Goal: Task Accomplishment & Management: Use online tool/utility

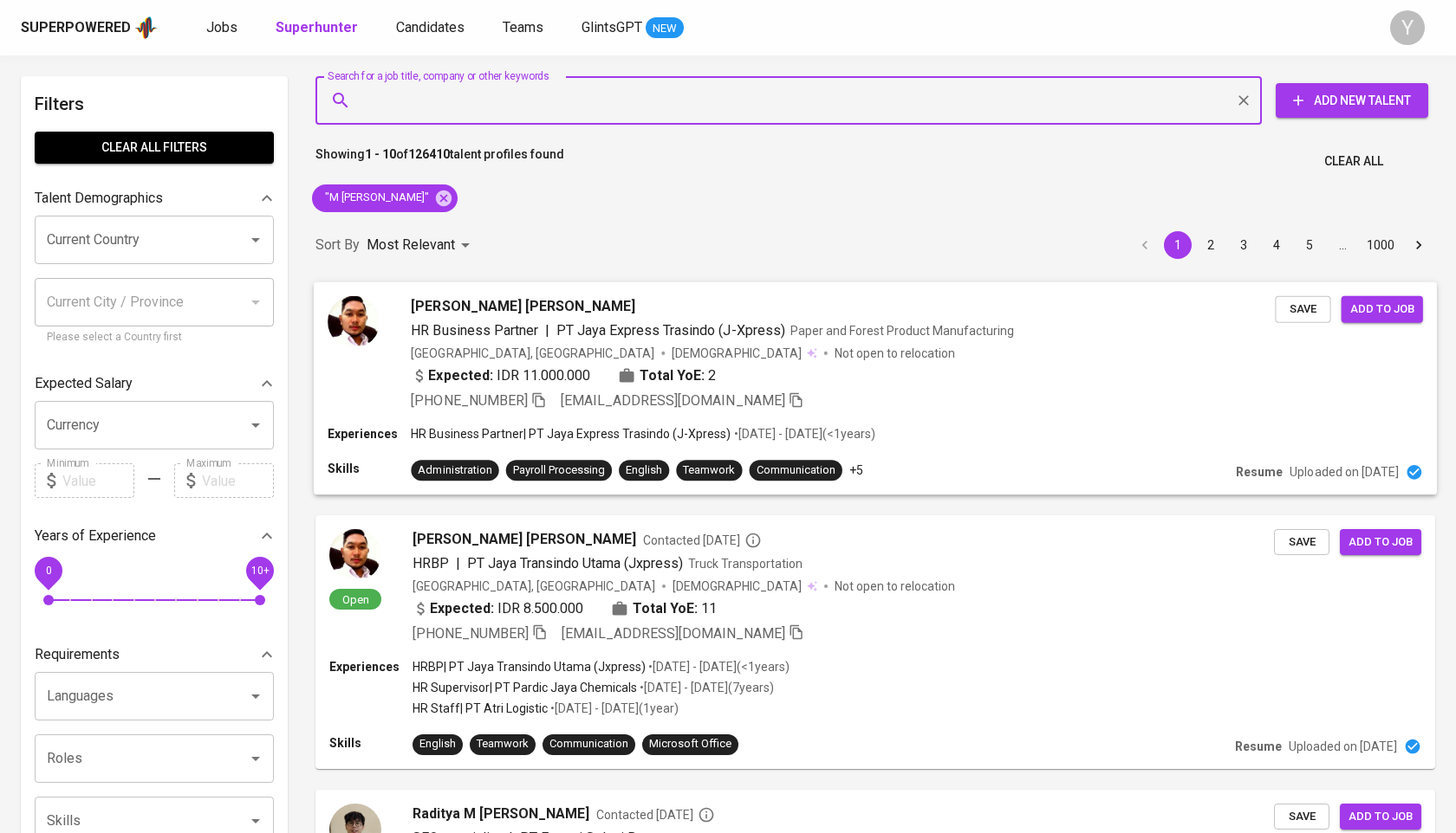
click at [542, 400] on icon "button" at bounding box center [538, 399] width 15 height 15
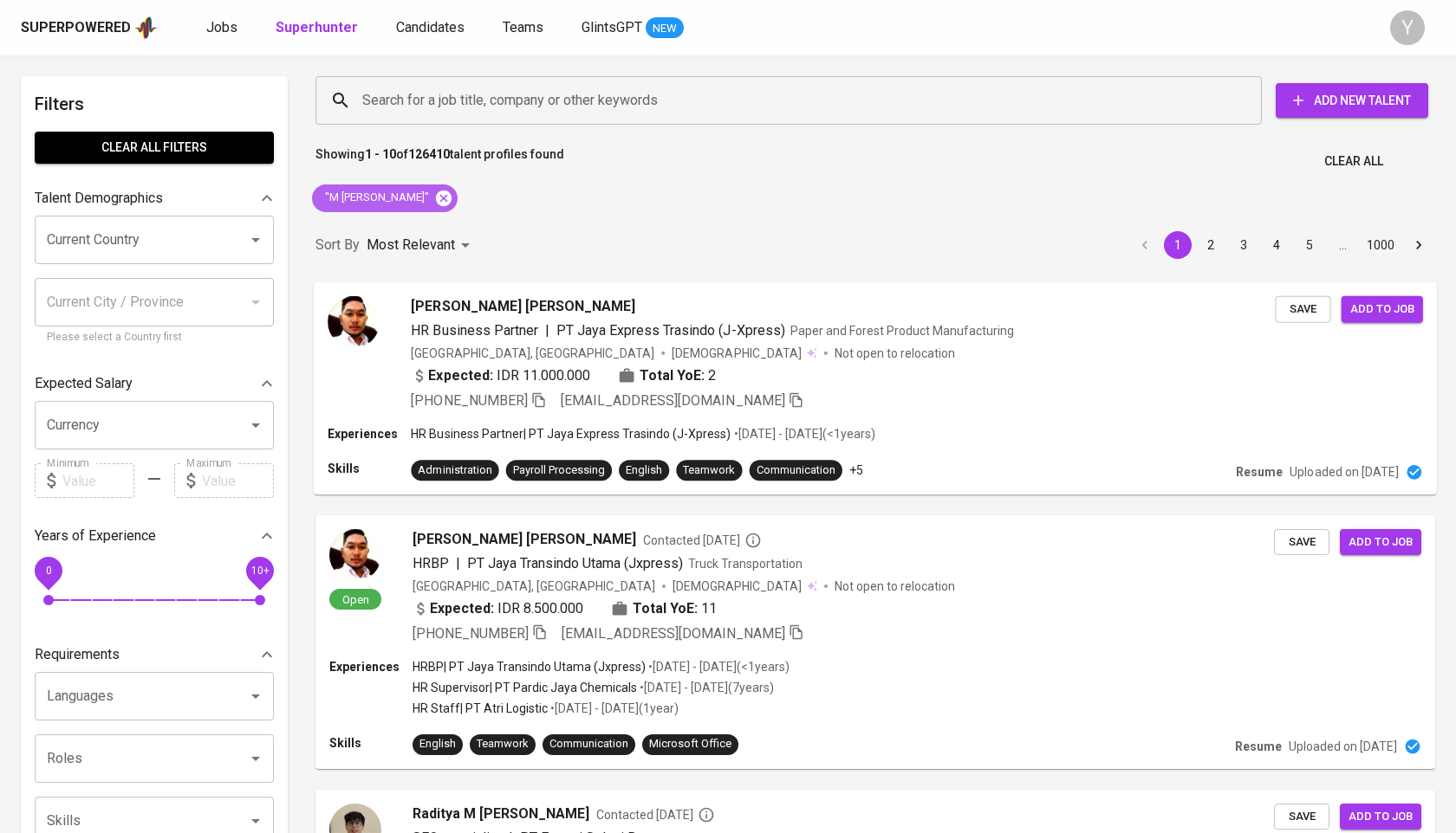
click at [438, 203] on icon at bounding box center [444, 197] width 15 height 15
click at [451, 117] on div "Search for a job title, company or other keywords" at bounding box center [788, 100] width 946 height 48
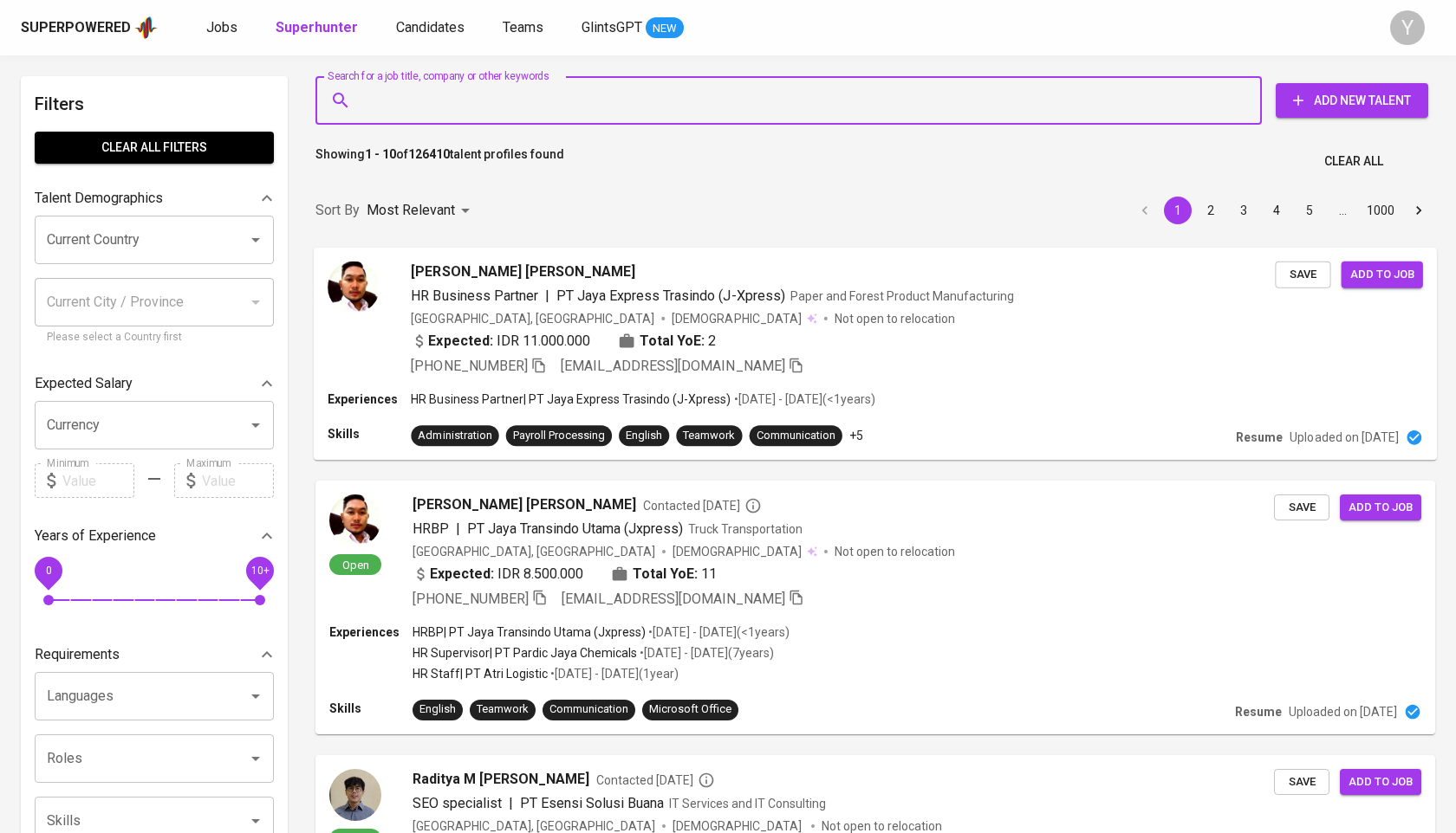
click at [467, 99] on input "Search for a job title, company or other keywords" at bounding box center [793, 100] width 870 height 33
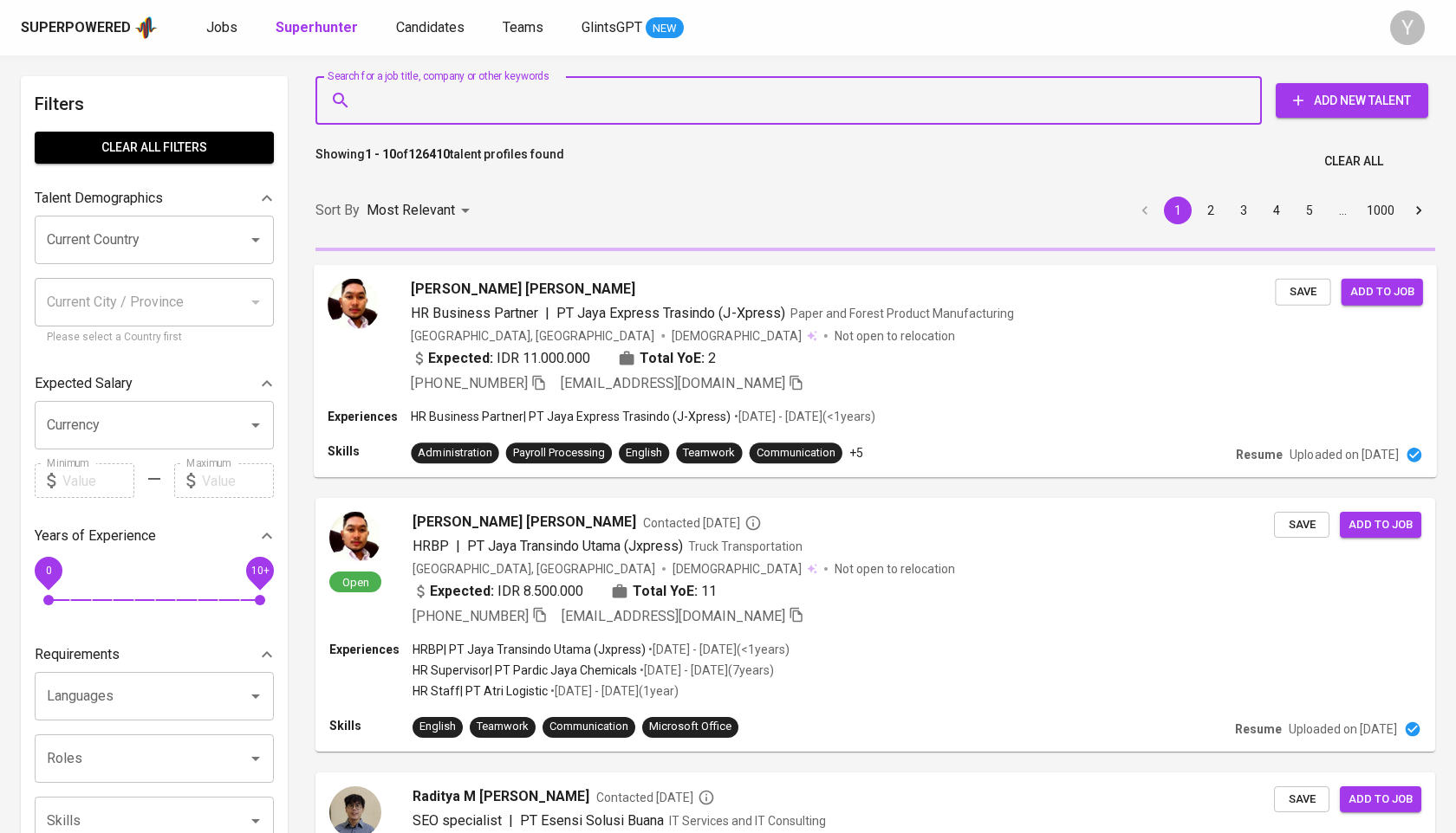
paste input "Ayu Muharningtyas"
type input "Ayu Muharningtyas"
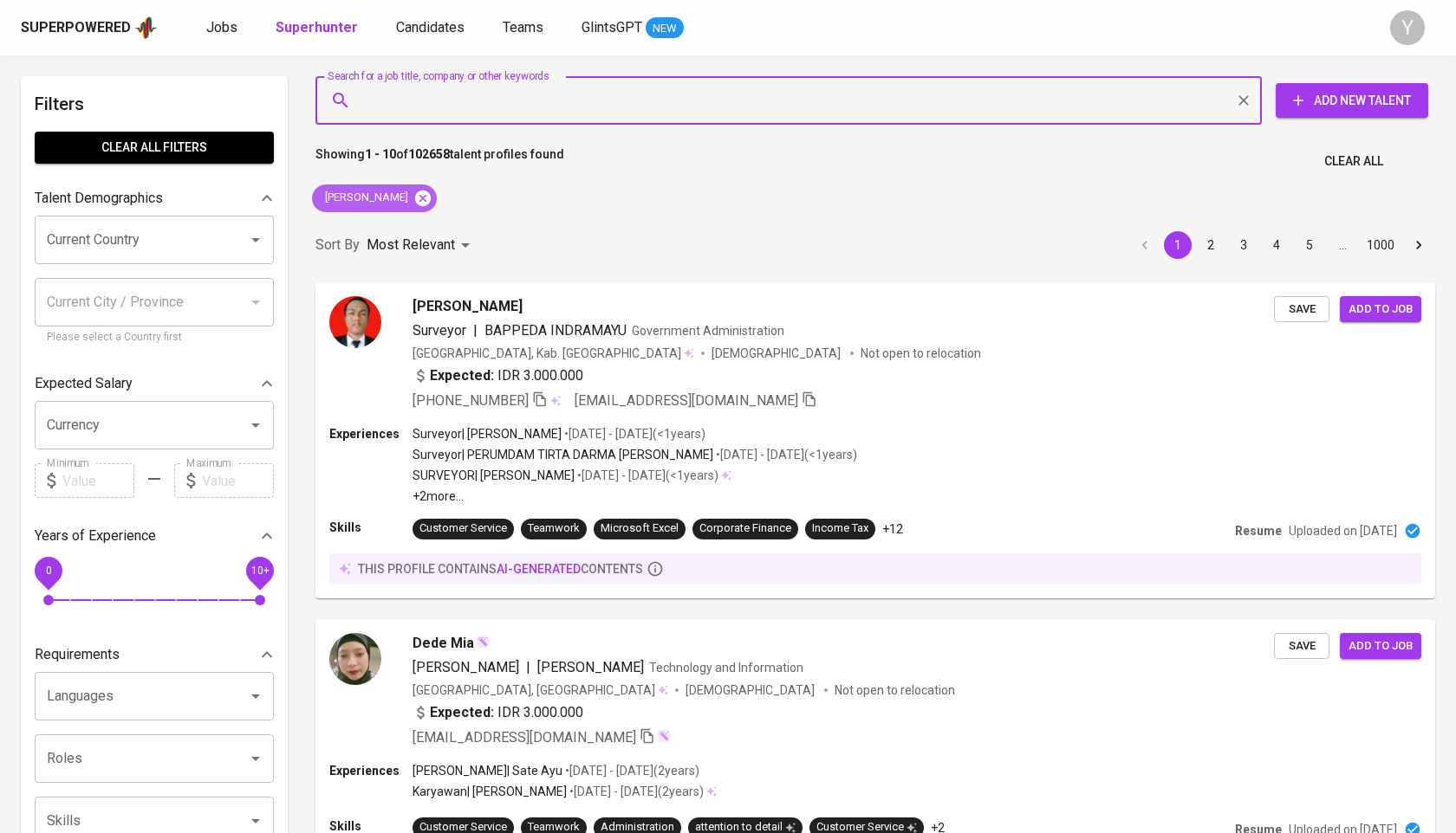
click at [431, 198] on icon at bounding box center [423, 197] width 15 height 15
click at [488, 105] on input "Search for a job title, company or other keywords" at bounding box center [793, 100] width 870 height 33
paste input "ayumaboer@gmail.com"
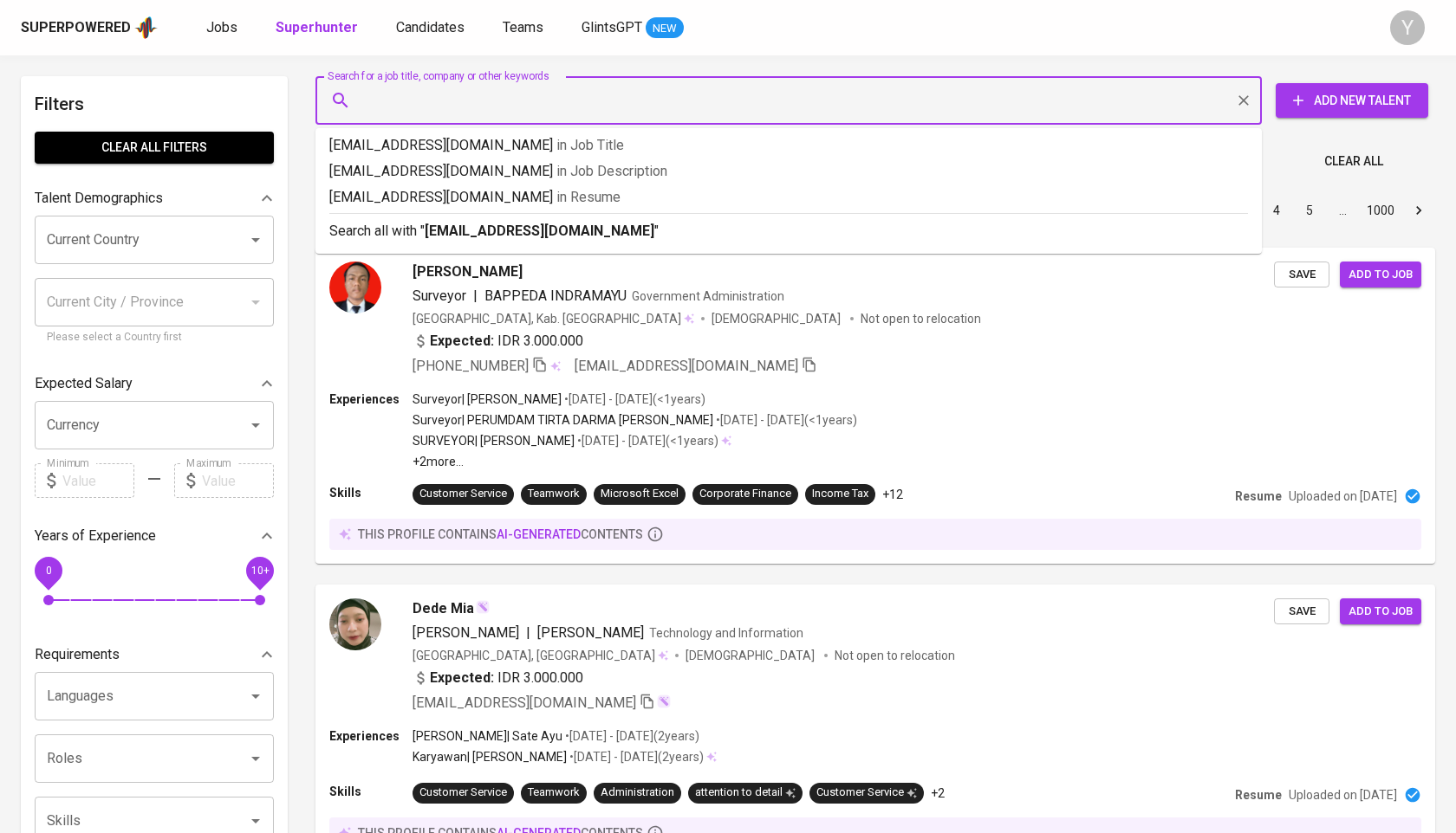
type input "ayumaboer@gmail.com"
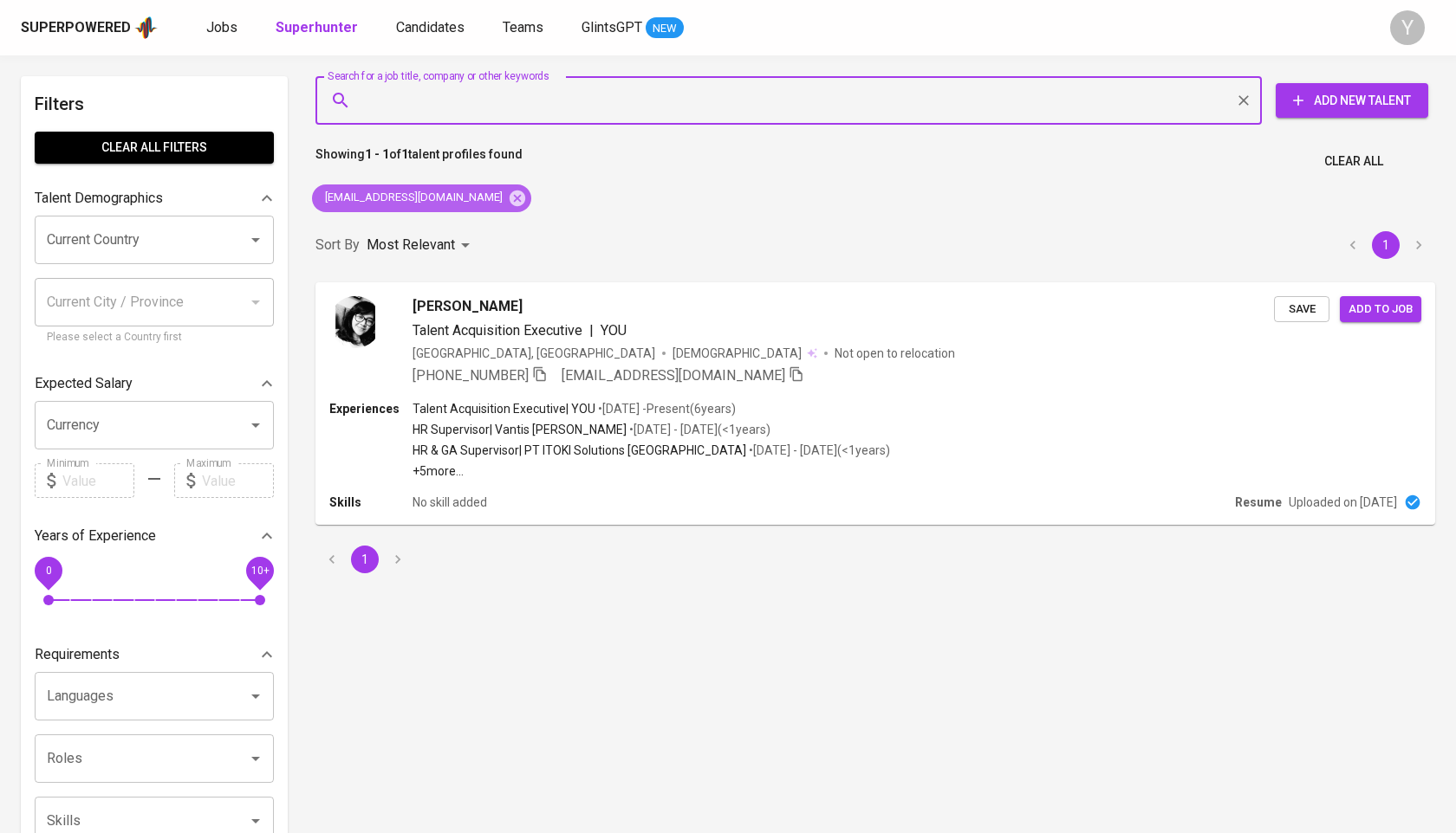
click at [468, 195] on div "ayumaboer@gmail.com" at bounding box center [421, 198] width 219 height 28
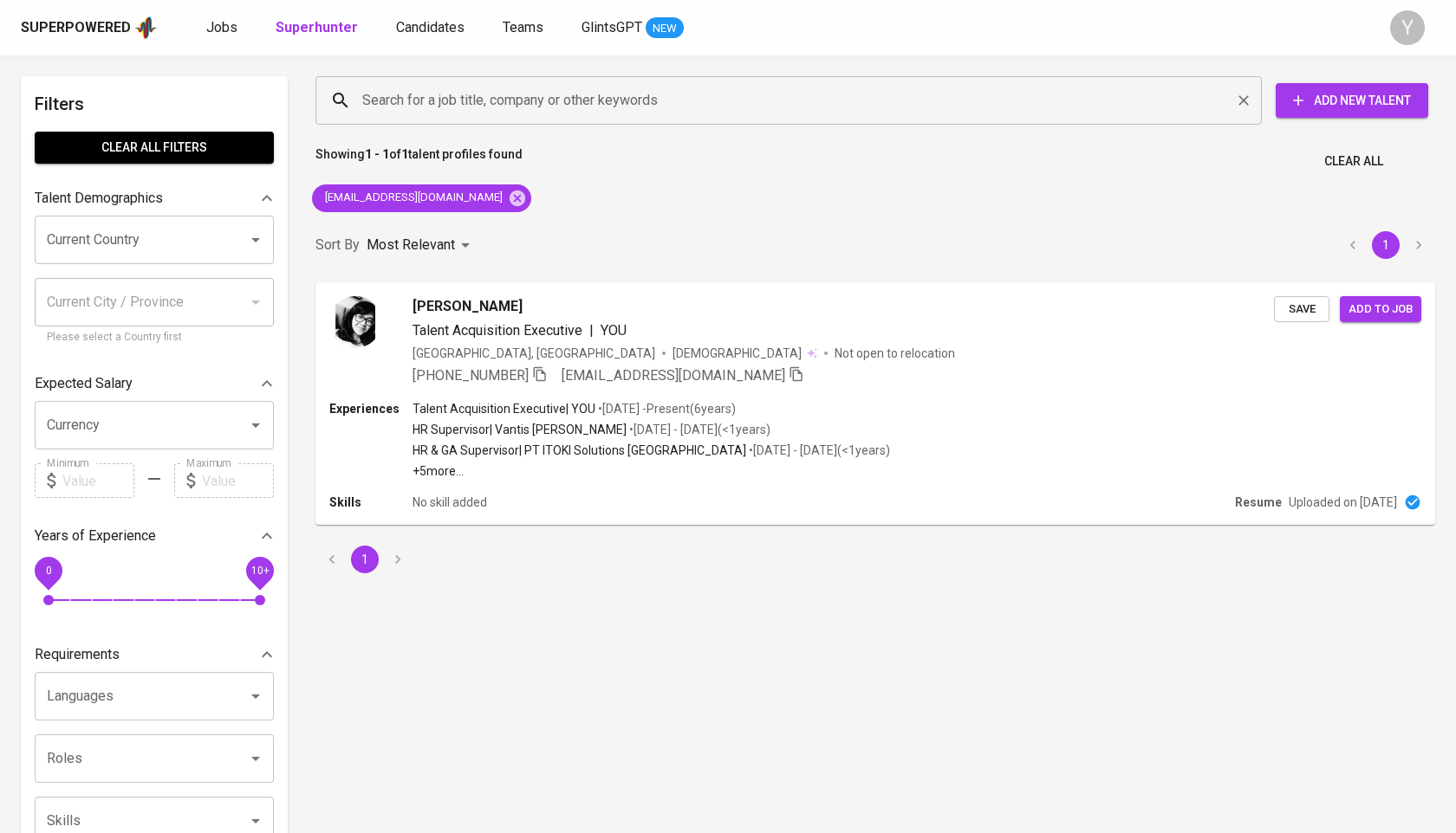
click at [450, 111] on input "Search for a job title, company or other keywords" at bounding box center [793, 100] width 870 height 33
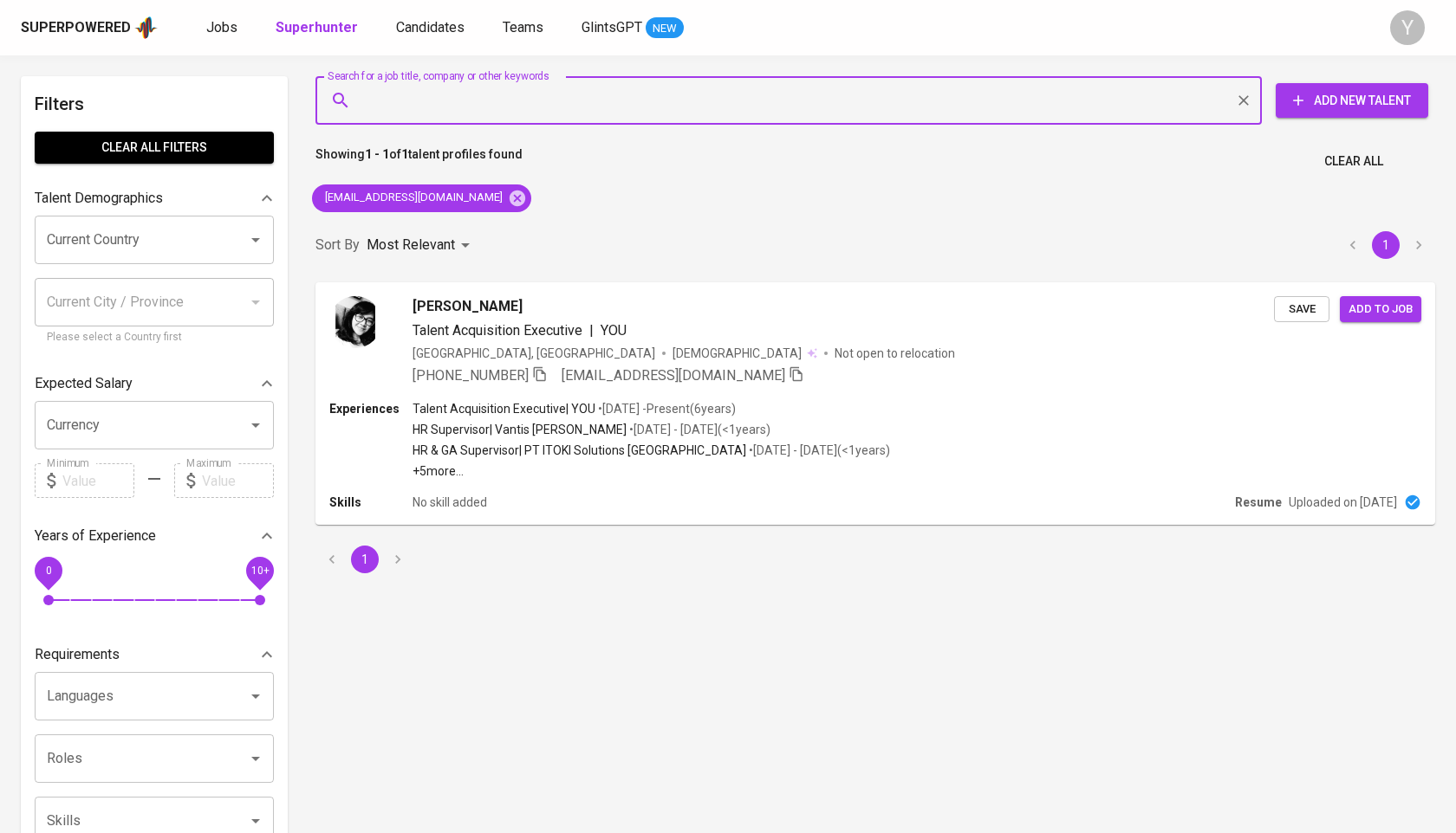
paste input "[EMAIL_ADDRESS][DOMAIN_NAME]"
type input "[EMAIL_ADDRESS][DOMAIN_NAME]"
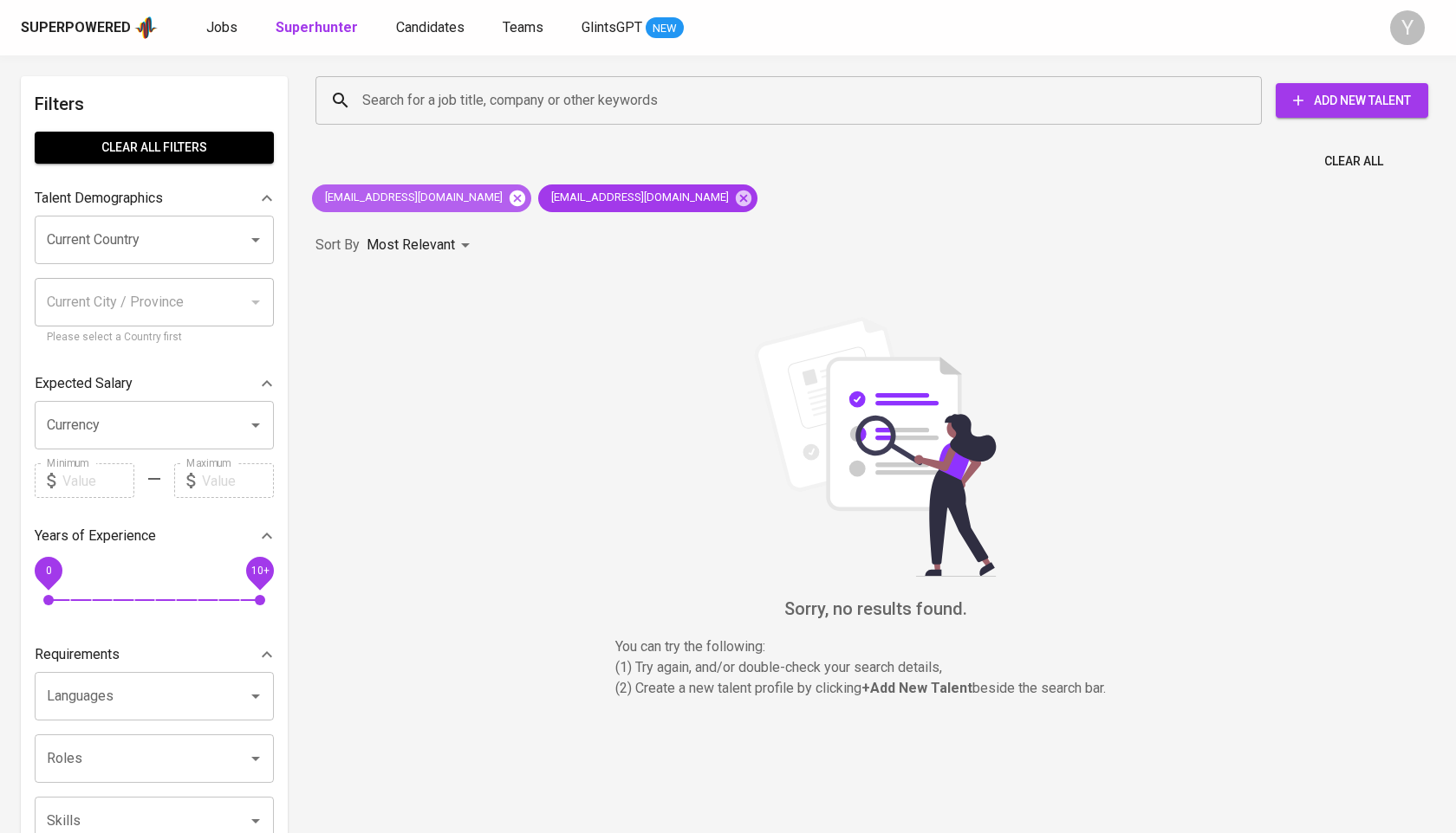
click at [510, 196] on icon at bounding box center [517, 197] width 15 height 15
click at [510, 203] on icon at bounding box center [517, 197] width 15 height 15
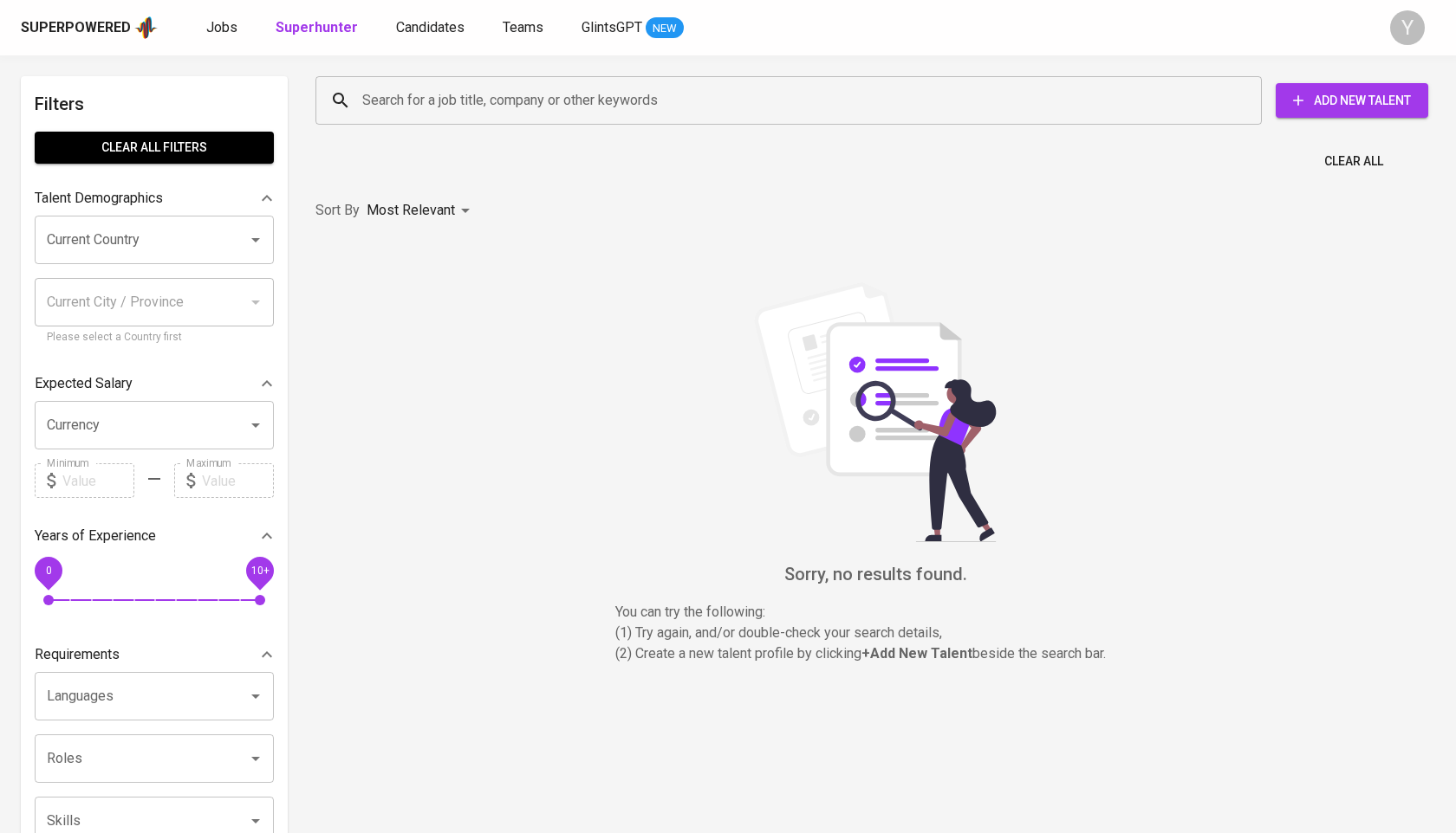
click at [498, 84] on input "Search for a job title, company or other keywords" at bounding box center [793, 100] width 870 height 33
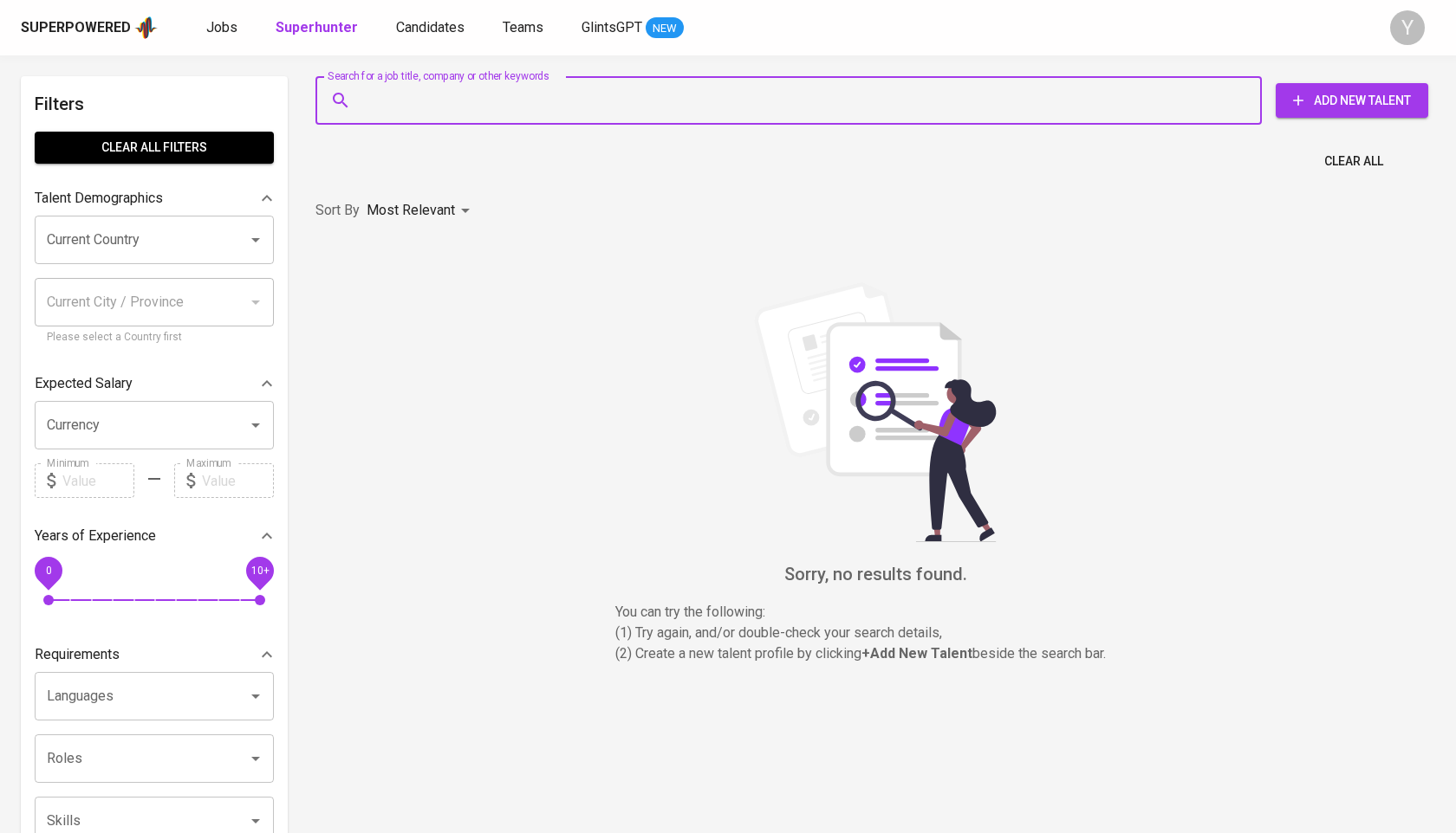
paste input "Solikhah"
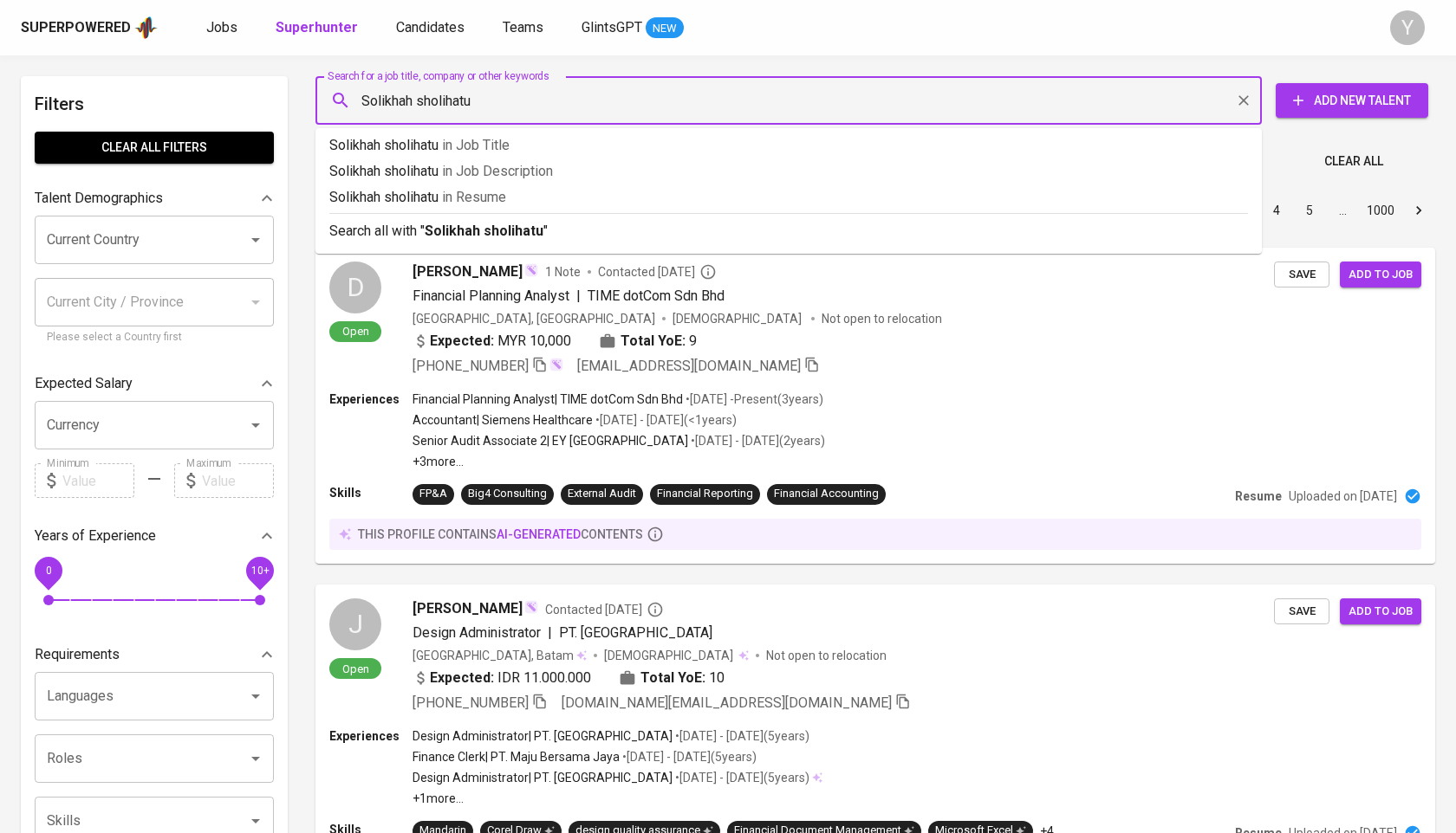
type input "Solikhah sholihatun"
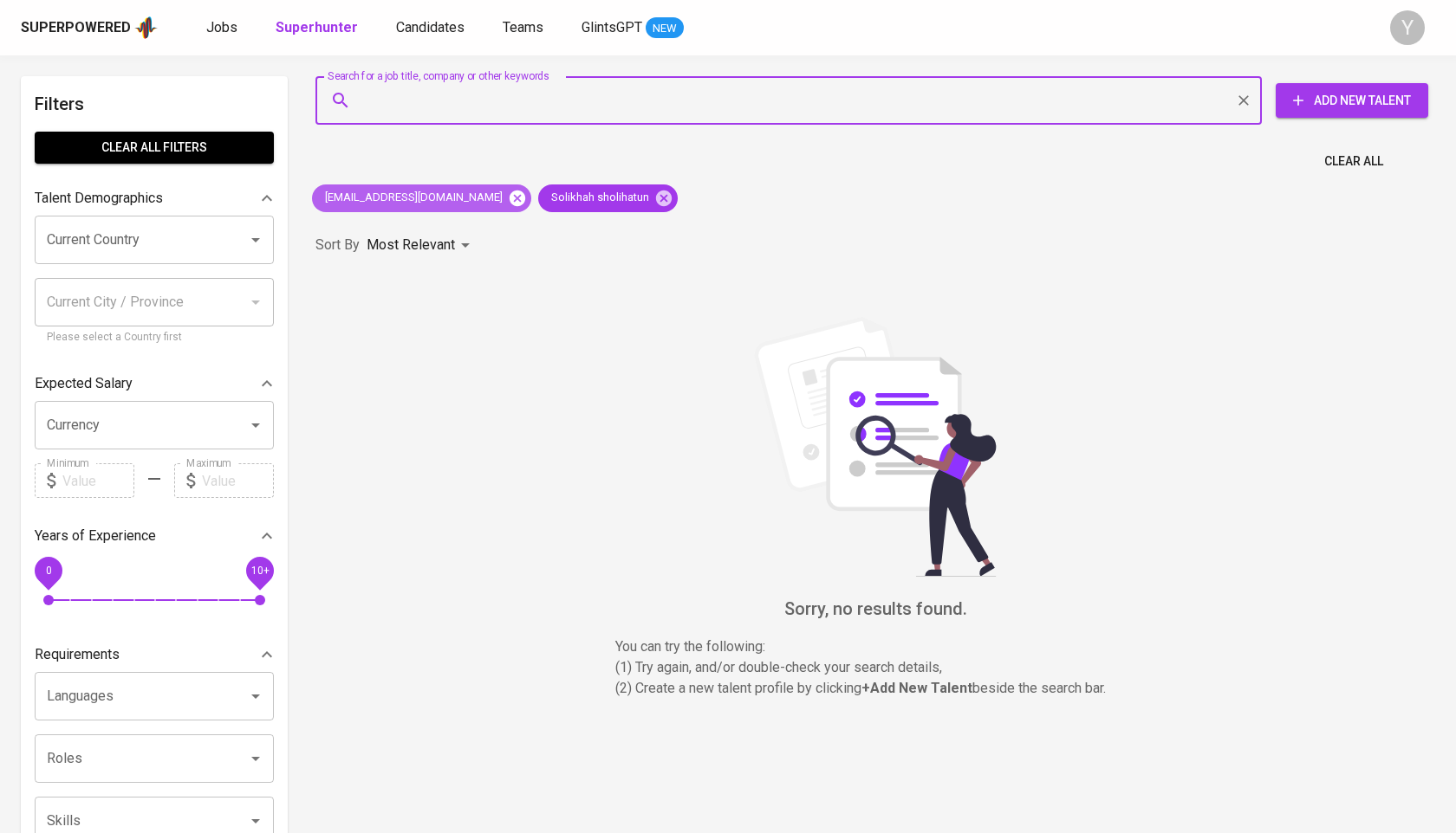
click at [508, 199] on icon at bounding box center [517, 198] width 19 height 19
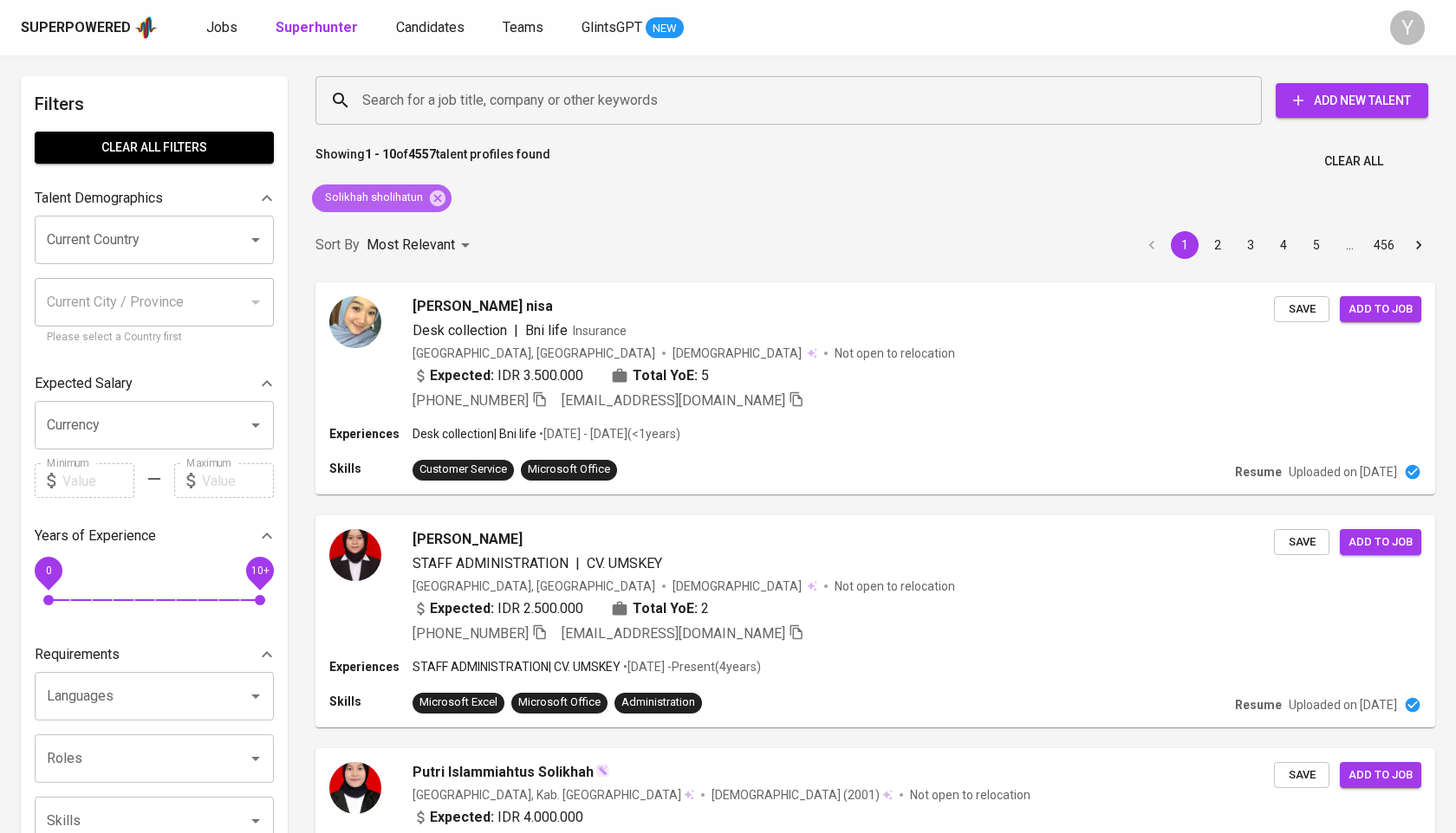
click at [447, 198] on div "Solikhah sholihatun" at bounding box center [382, 198] width 140 height 28
click at [438, 199] on icon at bounding box center [437, 198] width 19 height 19
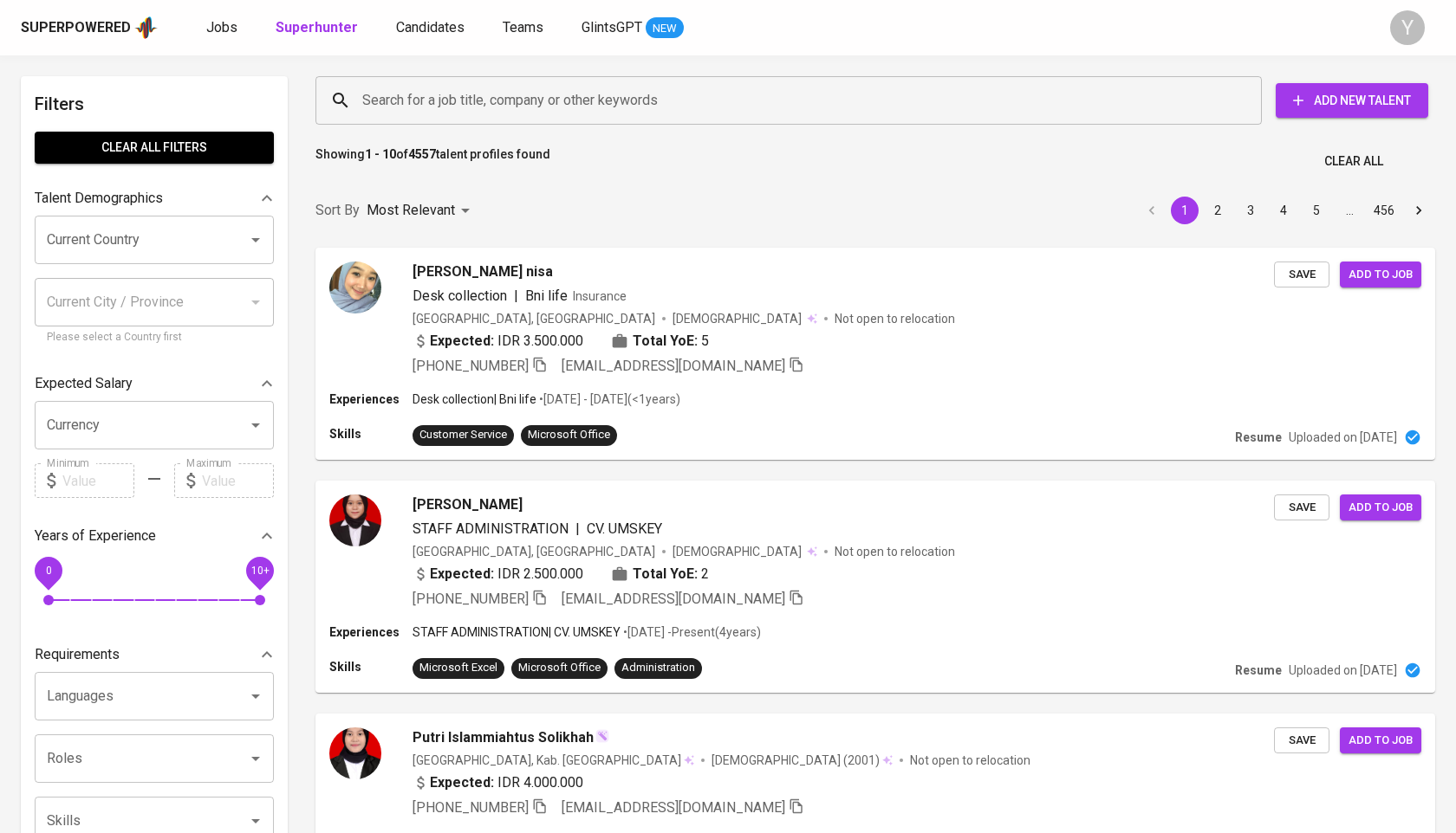
click at [464, 96] on input "Search for a job title, company or other keywords" at bounding box center [793, 100] width 870 height 33
paste input "[EMAIL_ADDRESS][DOMAIN_NAME]"
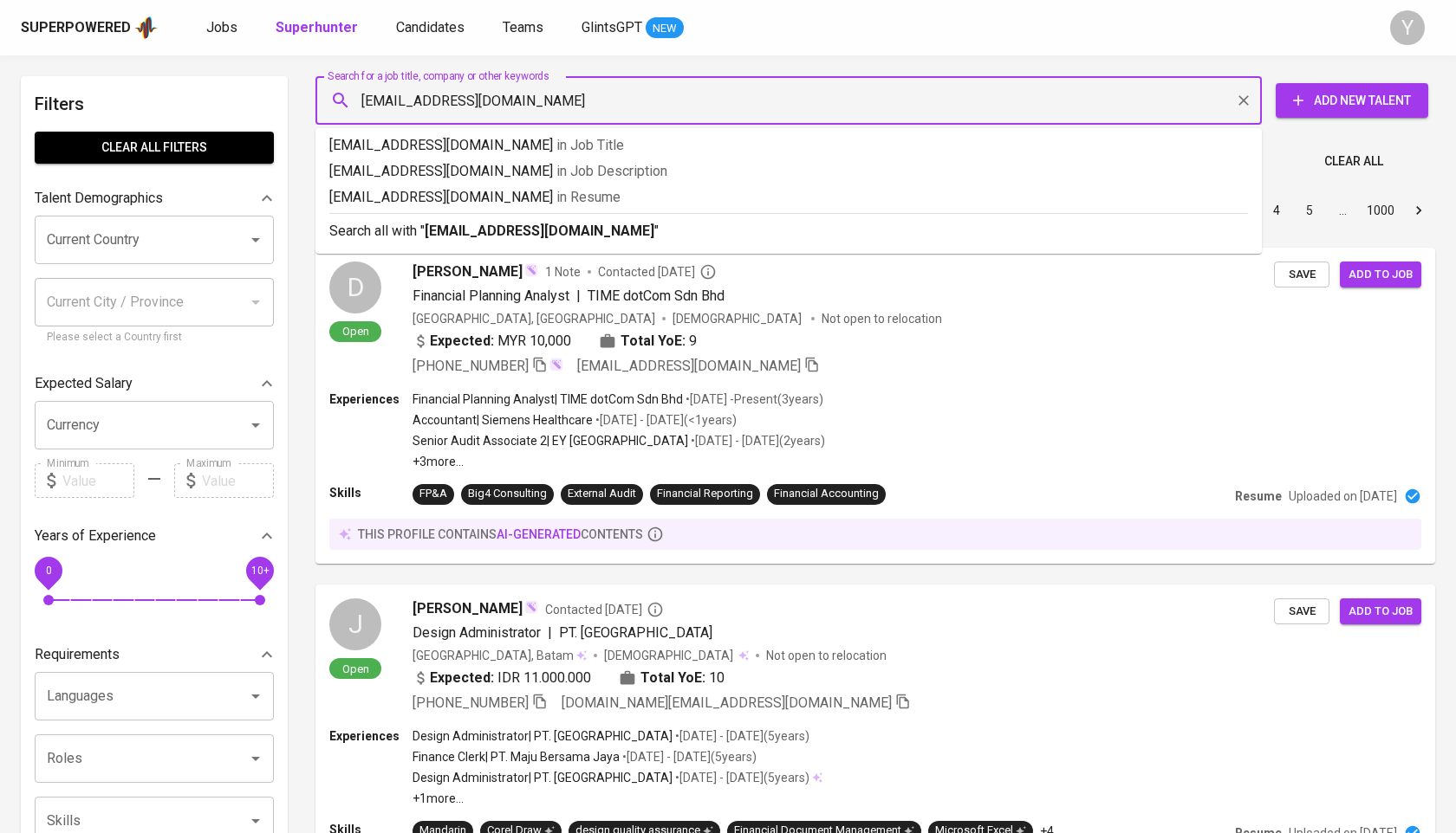
type input "[EMAIL_ADDRESS][DOMAIN_NAME]"
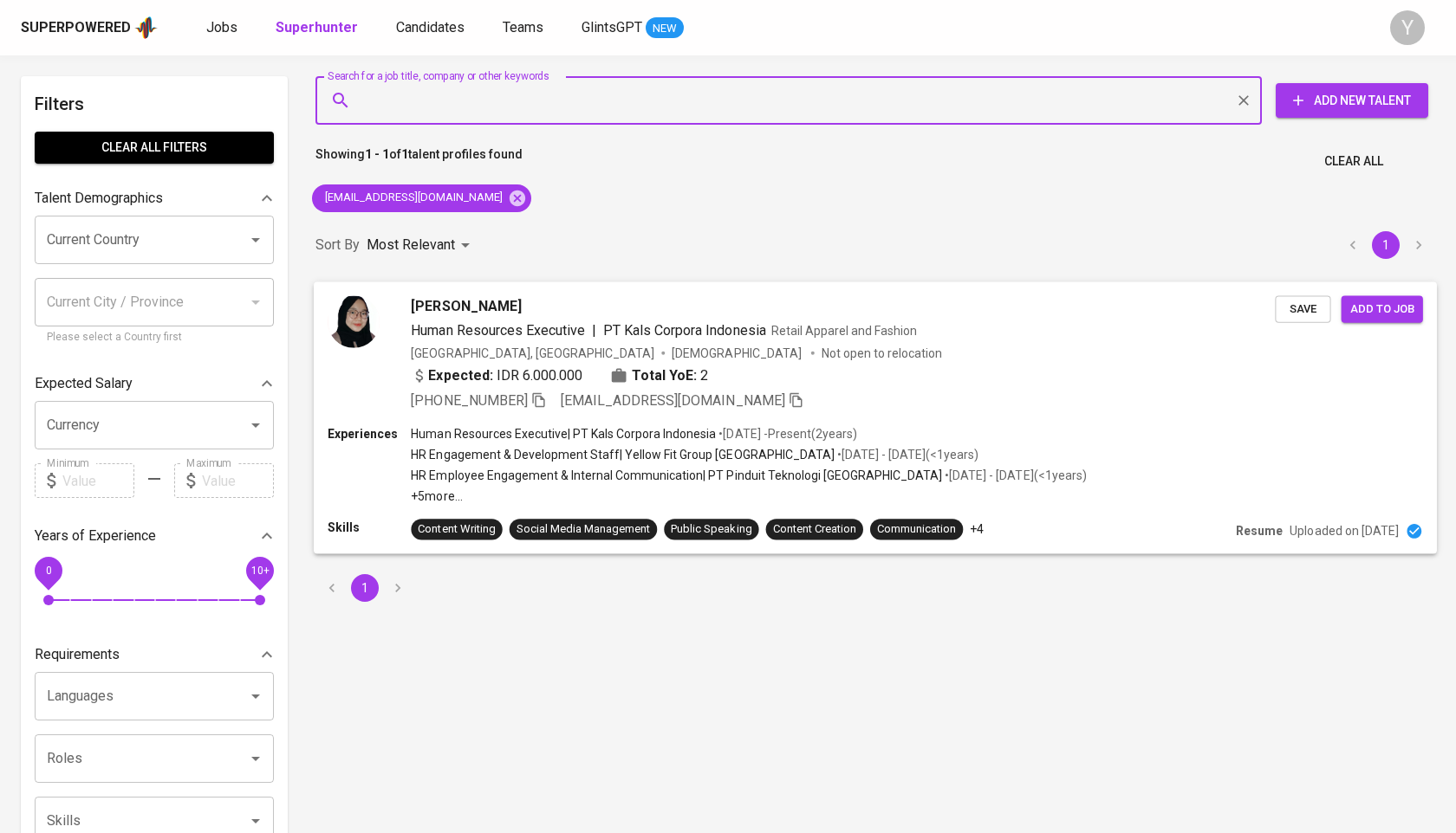
click at [547, 396] on icon "button" at bounding box center [538, 399] width 15 height 15
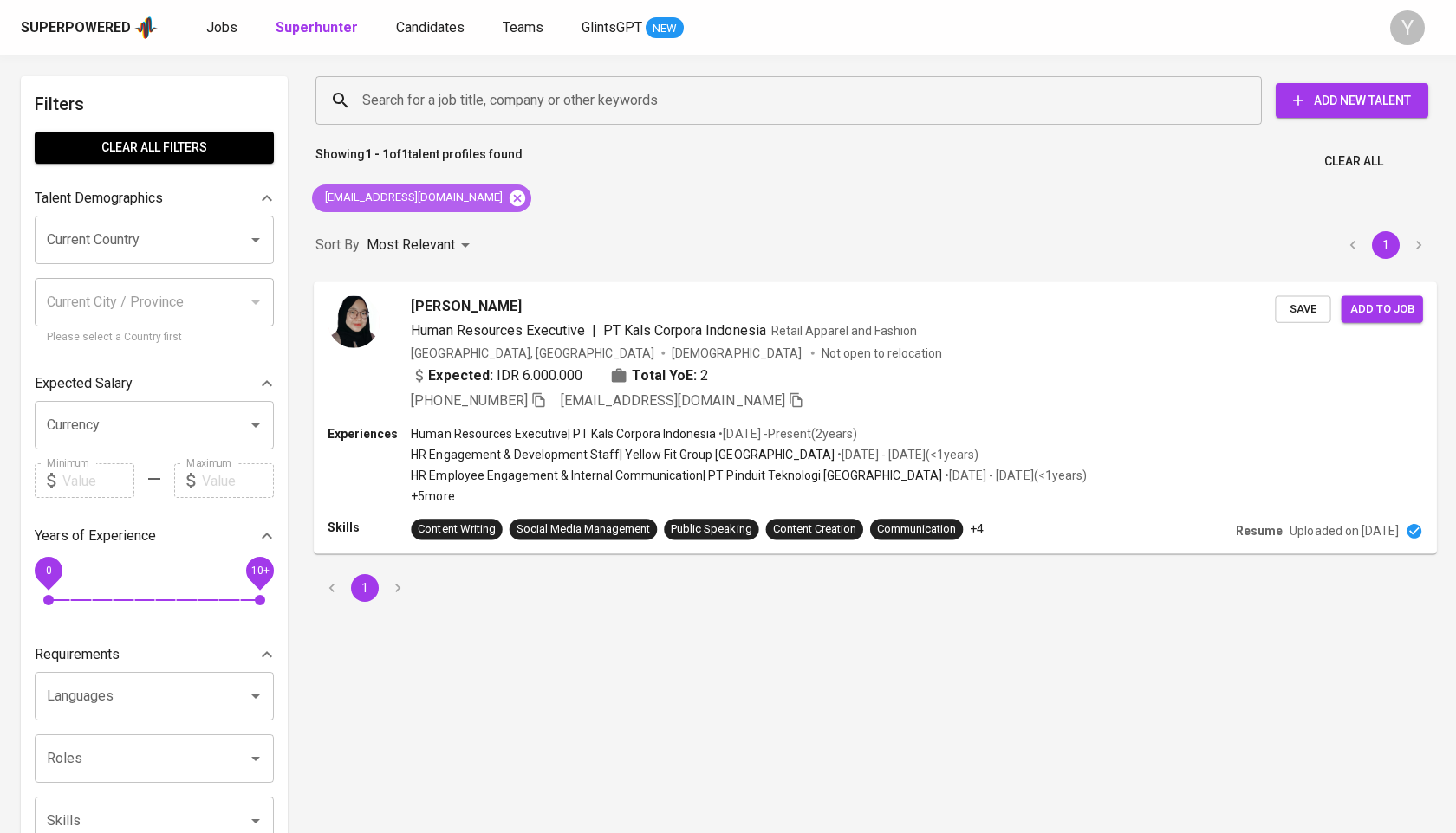
click at [508, 195] on icon at bounding box center [517, 198] width 19 height 19
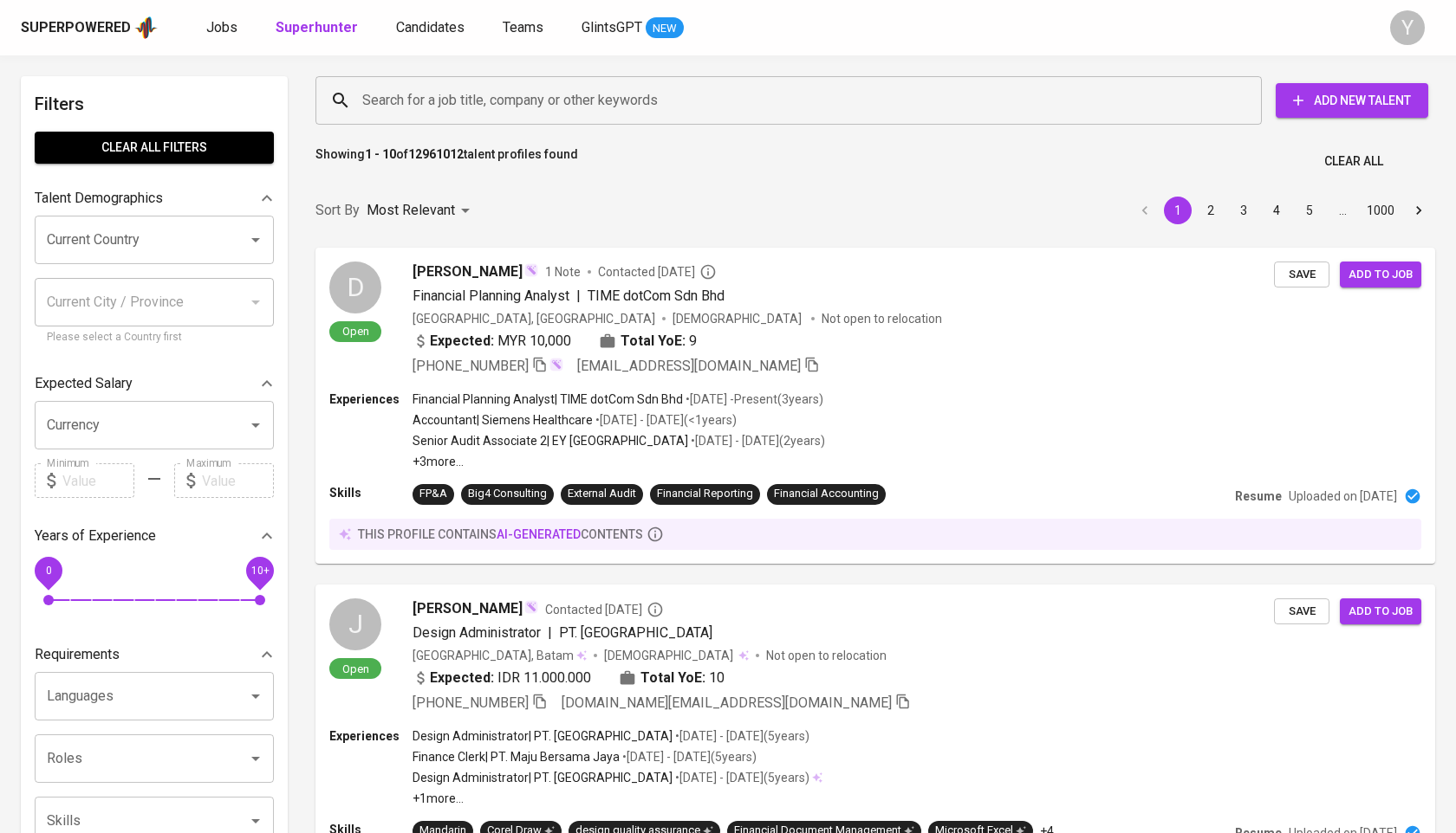
click at [497, 84] on input "Search for a job title, company or other keywords" at bounding box center [793, 100] width 870 height 33
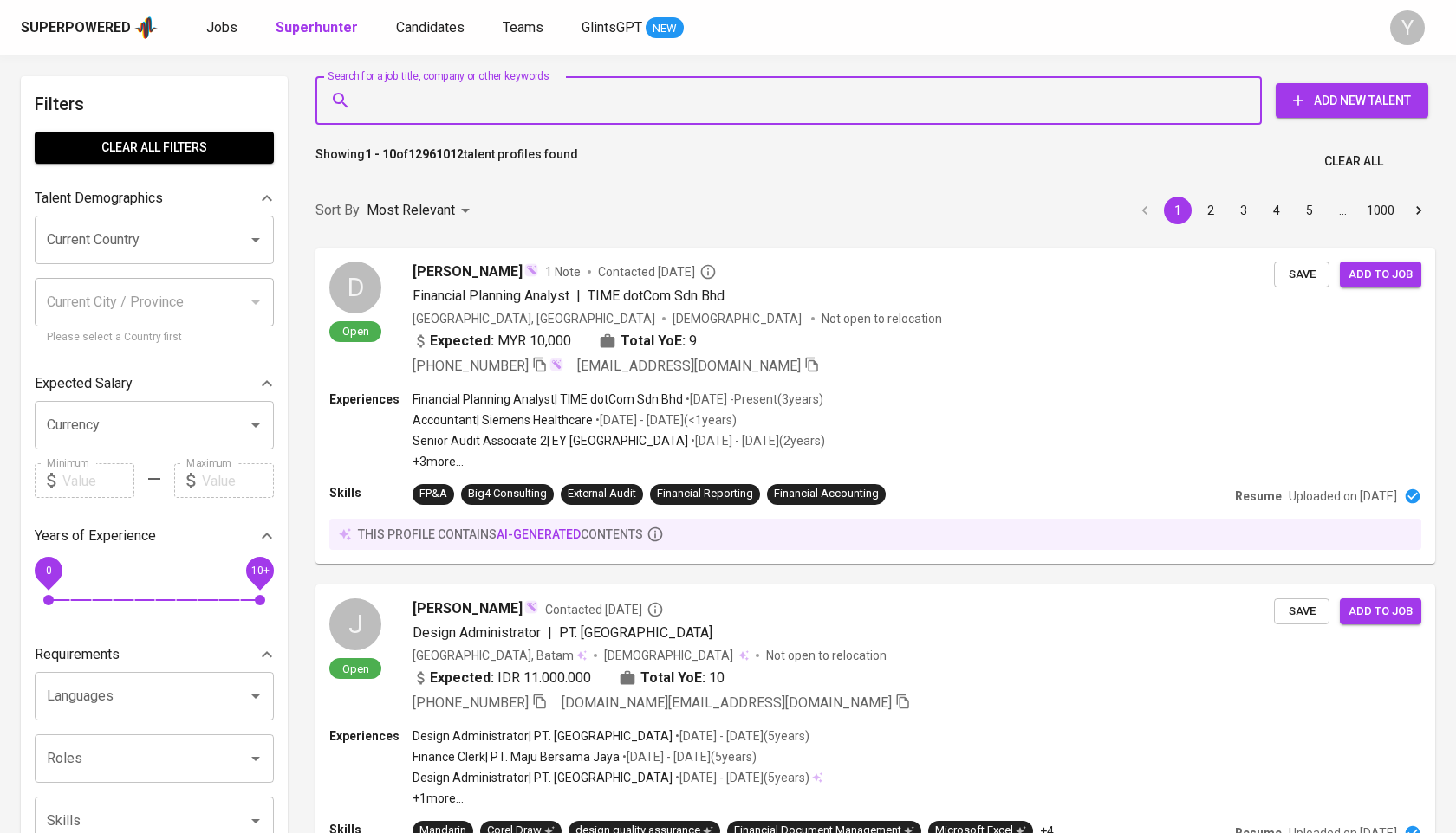
paste input "[EMAIL_ADDRESS][DOMAIN_NAME]"
type input "[EMAIL_ADDRESS][DOMAIN_NAME]"
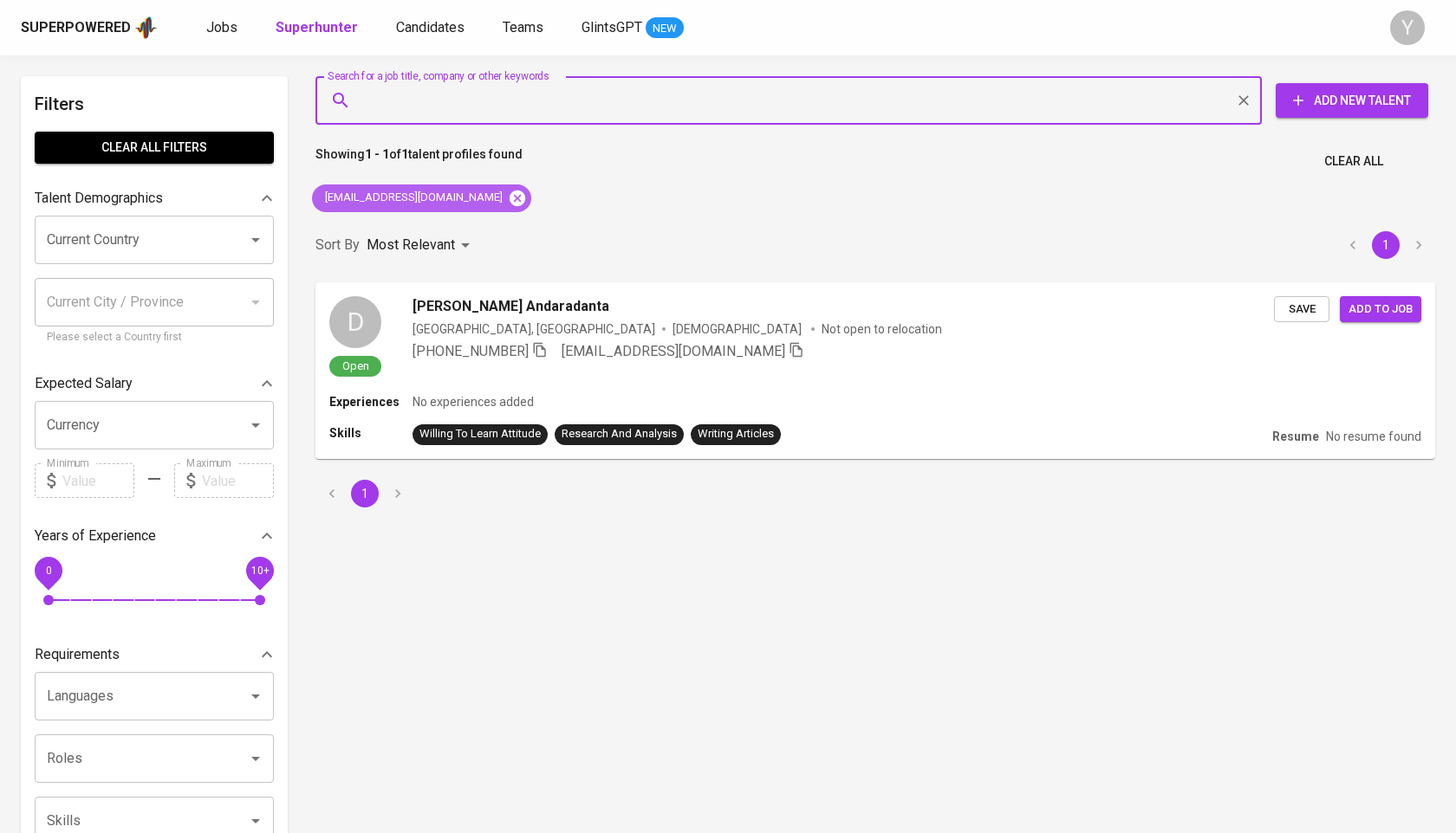
click at [510, 203] on icon at bounding box center [517, 197] width 15 height 15
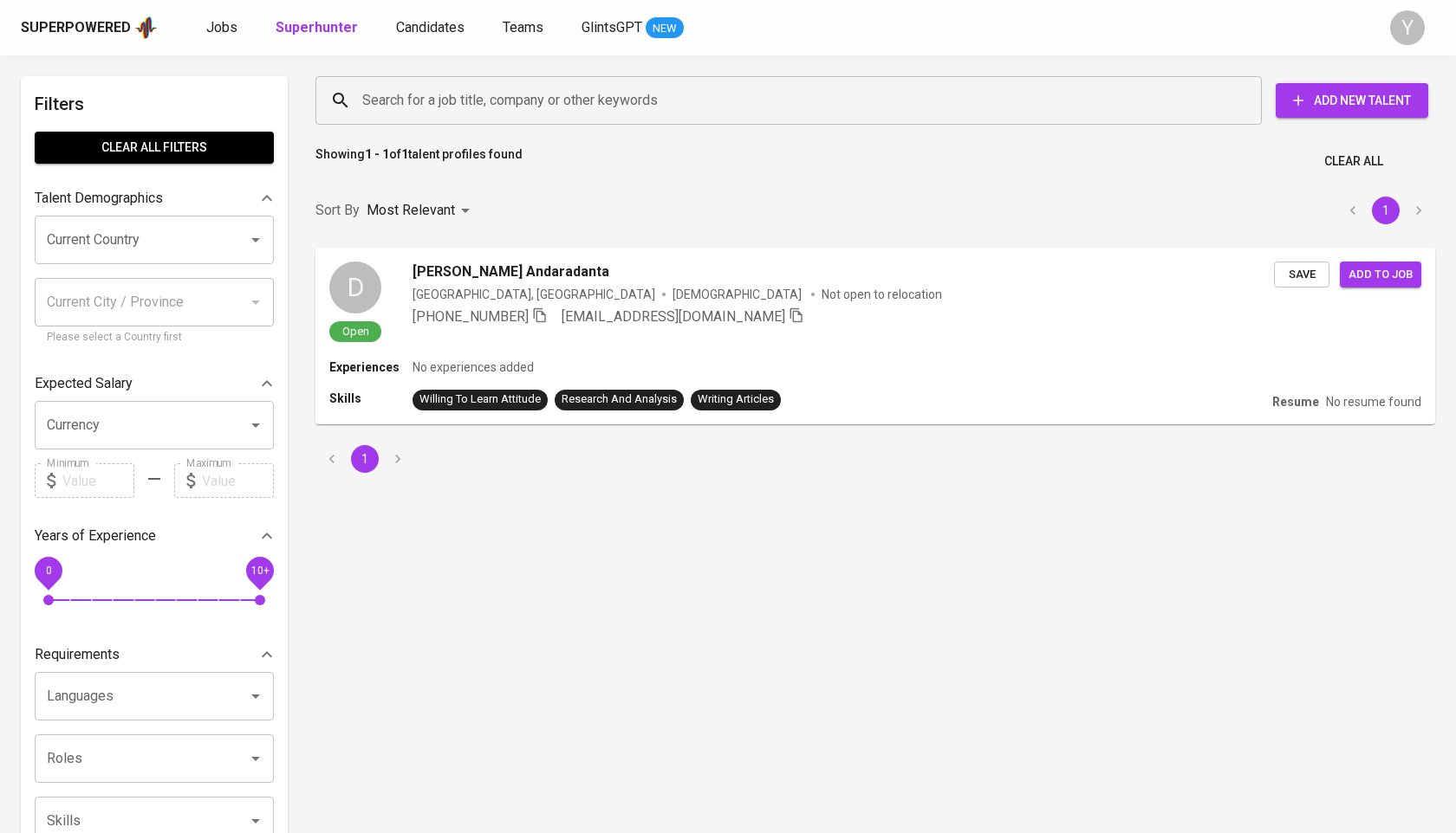
click at [479, 112] on input "Search for a job title, company or other keywords" at bounding box center [793, 100] width 870 height 33
paste input "[EMAIL_ADDRESS][DOMAIN_NAME]"
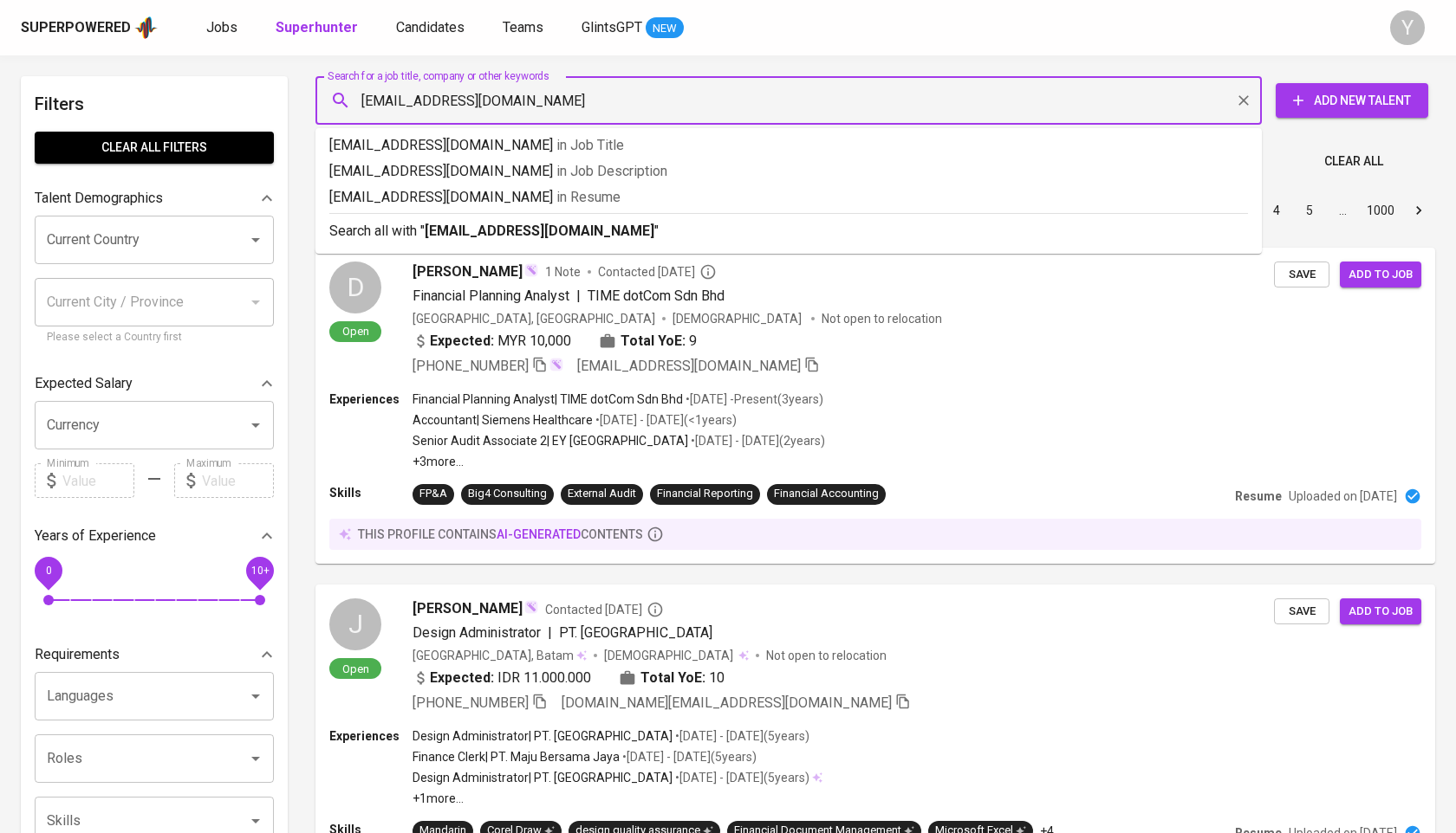
type input "[EMAIL_ADDRESS][DOMAIN_NAME]"
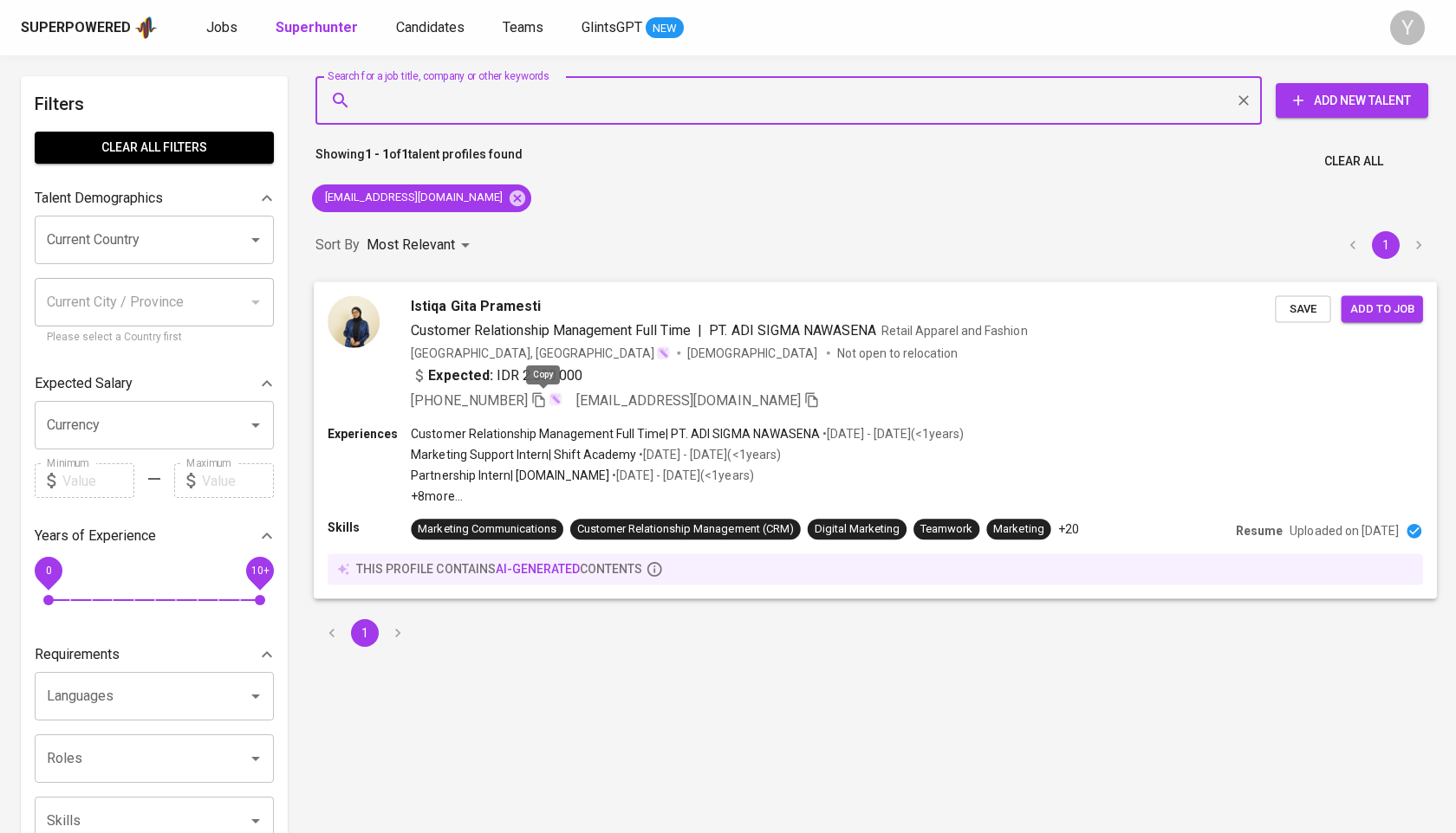
click at [544, 397] on icon "button" at bounding box center [538, 399] width 15 height 15
